Goal: Task Accomplishment & Management: Use online tool/utility

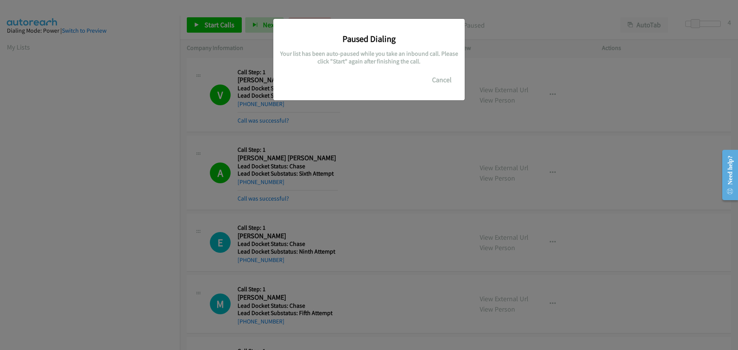
scroll to position [81, 0]
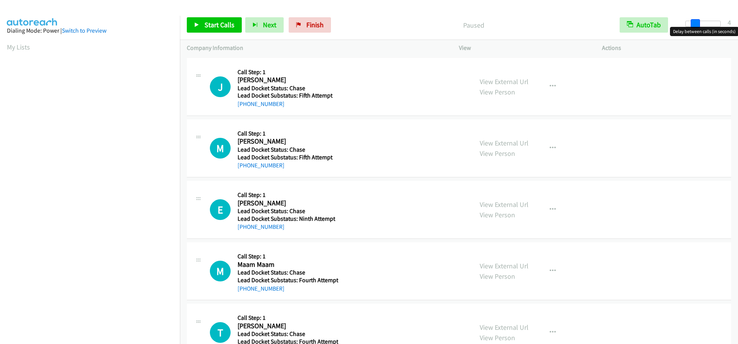
drag, startPoint x: 687, startPoint y: 23, endPoint x: 697, endPoint y: 24, distance: 10.1
click at [697, 24] on span at bounding box center [695, 23] width 9 height 9
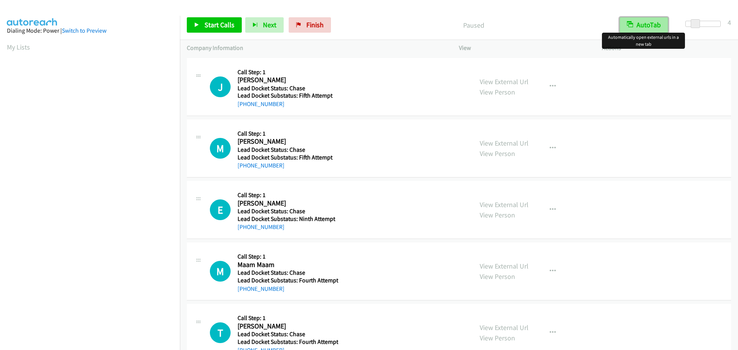
click at [649, 25] on button "AutoTab" at bounding box center [644, 24] width 48 height 15
click at [213, 21] on span "Start Calls" at bounding box center [219, 24] width 30 height 9
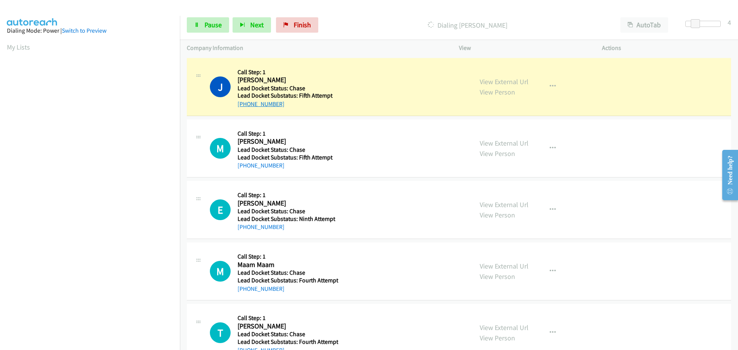
drag, startPoint x: 281, startPoint y: 104, endPoint x: 245, endPoint y: 106, distance: 35.8
click at [245, 106] on div "[PHONE_NUMBER]" at bounding box center [287, 104] width 98 height 9
copy link "562-221-1714"
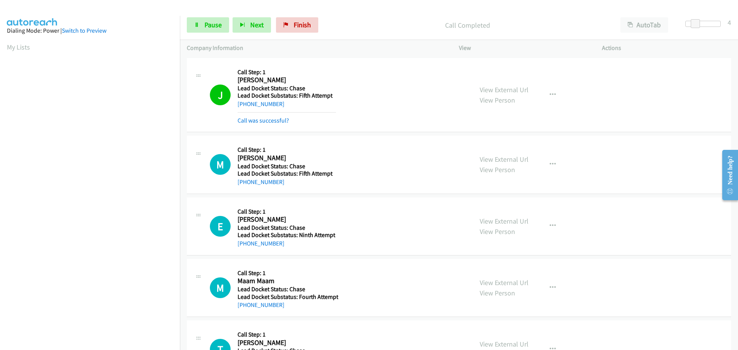
scroll to position [81, 0]
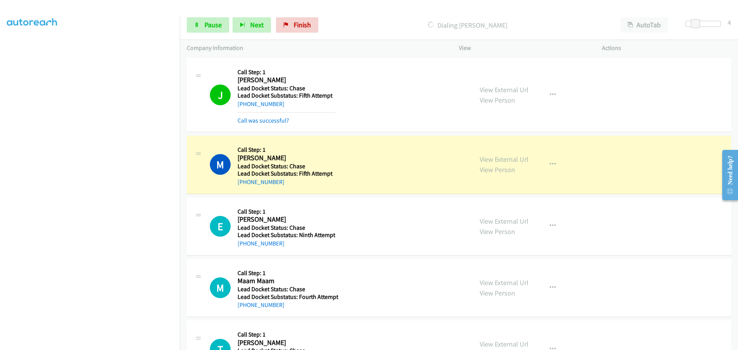
drag, startPoint x: 290, startPoint y: 184, endPoint x: 245, endPoint y: 188, distance: 45.2
click at [245, 188] on div "M Callback Scheduled Call Step: 1 Mark Rodney America/Los_Angeles Lead Docket S…" at bounding box center [459, 165] width 544 height 58
copy link "702-739-4170"
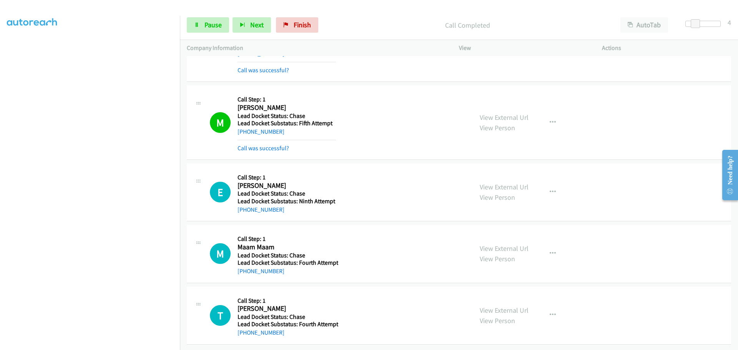
scroll to position [56, 0]
drag, startPoint x: 287, startPoint y: 212, endPoint x: 246, endPoint y: 208, distance: 42.1
click at [246, 208] on div "E Callback Scheduled Call Step: 1 Eugene Serrano America/New_York Lead Docket S…" at bounding box center [459, 192] width 544 height 58
copy link "646-379-5937"
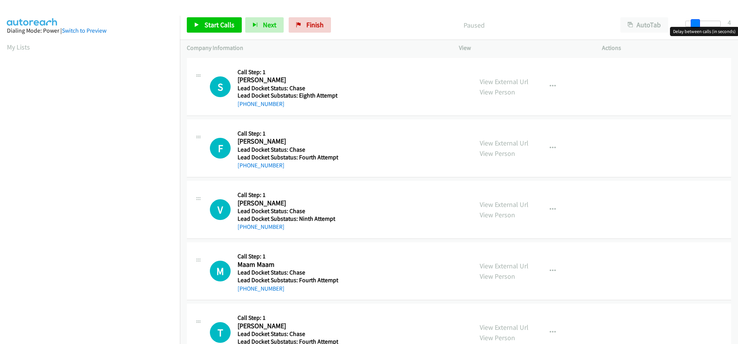
drag, startPoint x: 688, startPoint y: 25, endPoint x: 694, endPoint y: 25, distance: 5.8
click at [694, 25] on span at bounding box center [695, 23] width 9 height 9
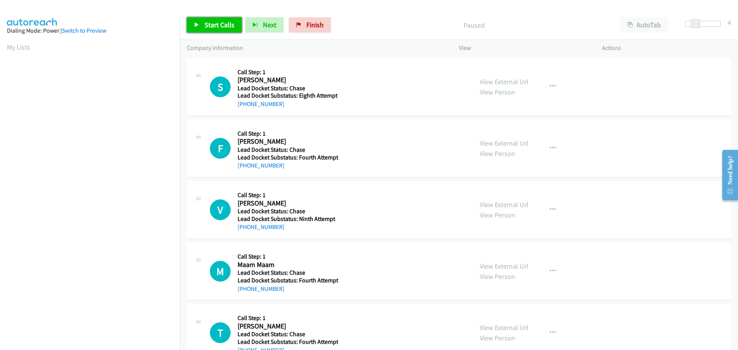
click at [231, 23] on span "Start Calls" at bounding box center [219, 24] width 30 height 9
drag, startPoint x: 265, startPoint y: 105, endPoint x: 244, endPoint y: 107, distance: 20.8
click at [244, 107] on div "+1 580-340-2166" at bounding box center [288, 104] width 100 height 9
copy link "580-340-2166"
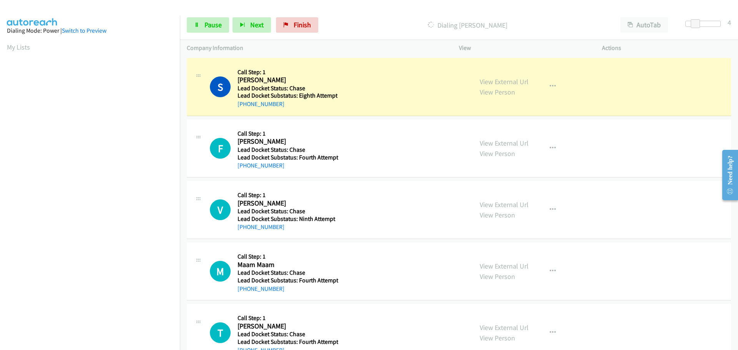
scroll to position [81, 0]
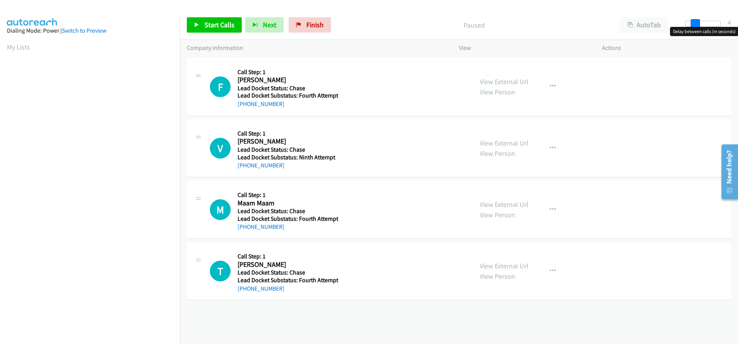
drag, startPoint x: 687, startPoint y: 22, endPoint x: 696, endPoint y: 23, distance: 9.2
click at [696, 23] on span at bounding box center [695, 23] width 9 height 9
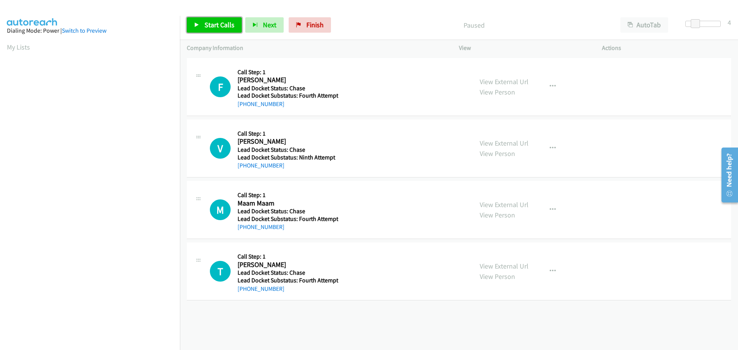
click at [213, 29] on span "Start Calls" at bounding box center [219, 24] width 30 height 9
drag, startPoint x: 282, startPoint y: 107, endPoint x: 245, endPoint y: 104, distance: 37.0
click at [245, 104] on div "+1 929-400-3055" at bounding box center [288, 104] width 101 height 9
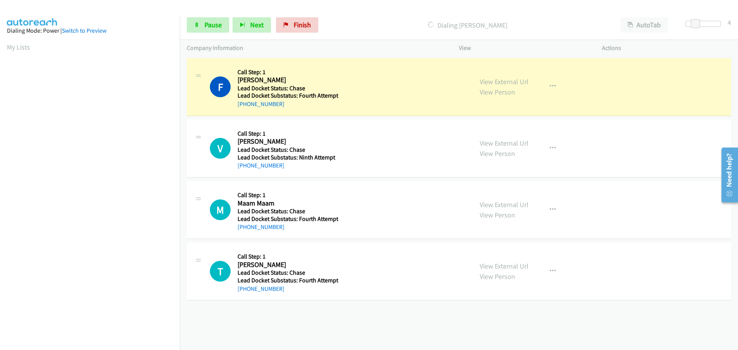
copy link "929-400-3055"
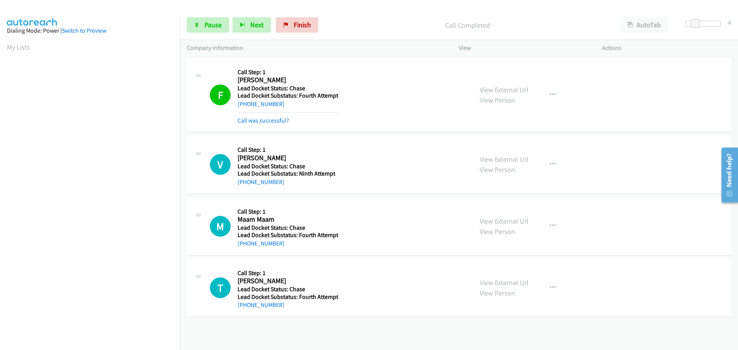
scroll to position [81, 0]
drag, startPoint x: 280, startPoint y: 182, endPoint x: 246, endPoint y: 183, distance: 34.2
click at [246, 183] on div "+1 651-503-2254" at bounding box center [287, 182] width 98 height 9
copy link "651-503-2254"
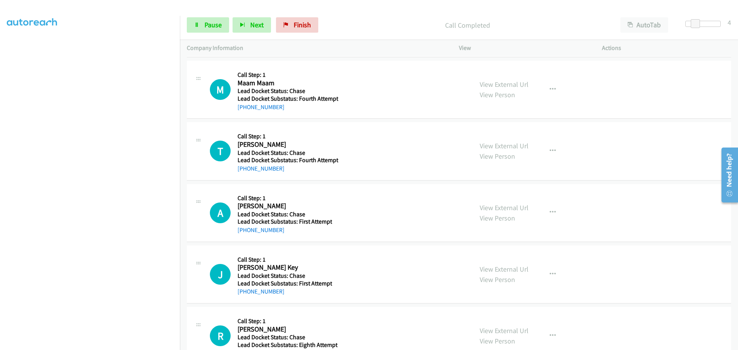
scroll to position [154, 0]
drag, startPoint x: 287, startPoint y: 111, endPoint x: 245, endPoint y: 116, distance: 42.6
click at [245, 116] on div "M Callback Scheduled Call Step: 1 Maam Maam America/New_York Lead Docket Status…" at bounding box center [459, 89] width 544 height 58
copy link "315-807-3588"
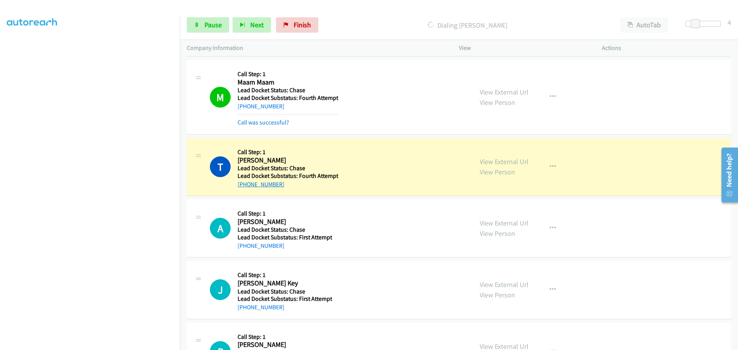
drag, startPoint x: 287, startPoint y: 183, endPoint x: 244, endPoint y: 188, distance: 44.1
click at [244, 188] on div "[PHONE_NUMBER]" at bounding box center [288, 184] width 101 height 9
copy link "314-532-0659"
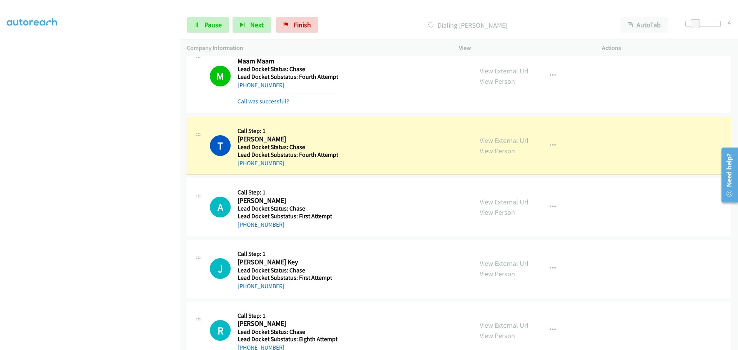
scroll to position [196, 0]
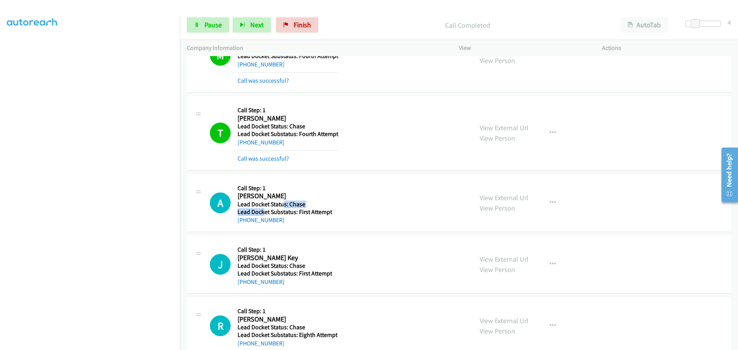
click at [272, 206] on h5 "Lead Docket Status: Chase" at bounding box center [285, 205] width 95 height 8
drag, startPoint x: 325, startPoint y: 229, endPoint x: 294, endPoint y: 219, distance: 32.7
click at [324, 228] on div "A Callback Scheduled Call Step: 1 Anthony Lagrande Sr America/Los_Angeles Lead …" at bounding box center [459, 203] width 544 height 58
drag, startPoint x: 284, startPoint y: 219, endPoint x: 248, endPoint y: 222, distance: 36.6
click at [246, 223] on div "+1 702-665-9813" at bounding box center [285, 220] width 95 height 9
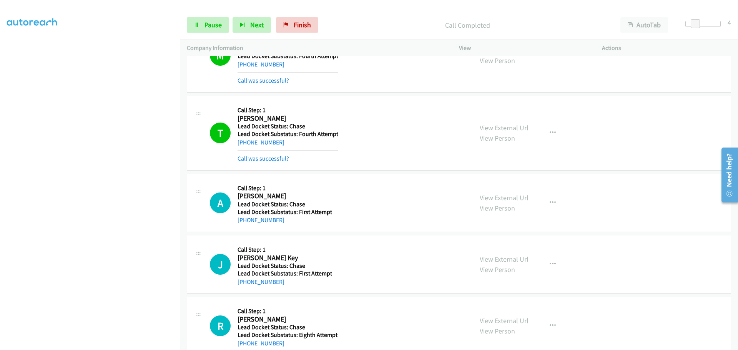
copy link "702-665-9813"
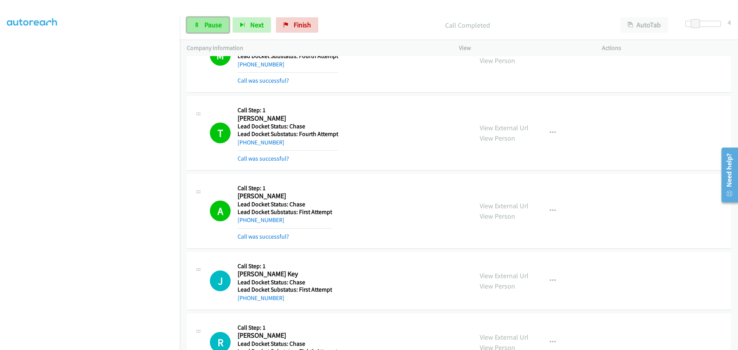
click at [206, 28] on span "Pause" at bounding box center [212, 24] width 17 height 9
